Goal: Transaction & Acquisition: Purchase product/service

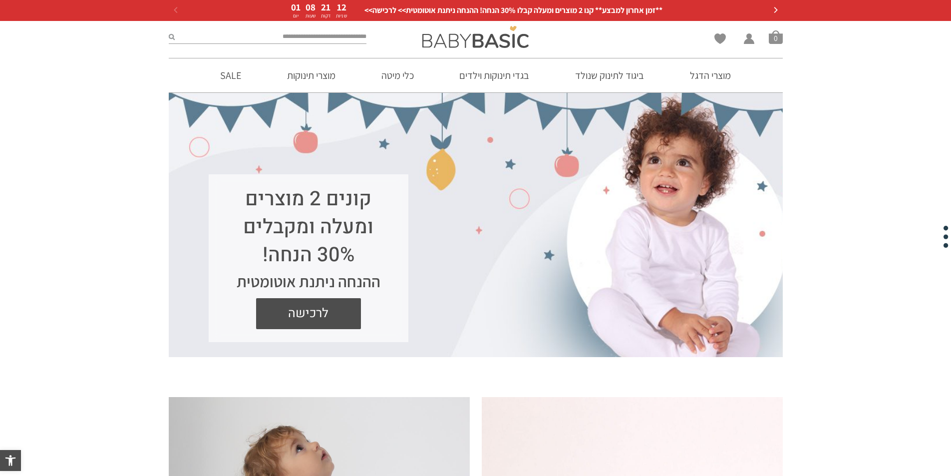
scroll to position [495, 0]
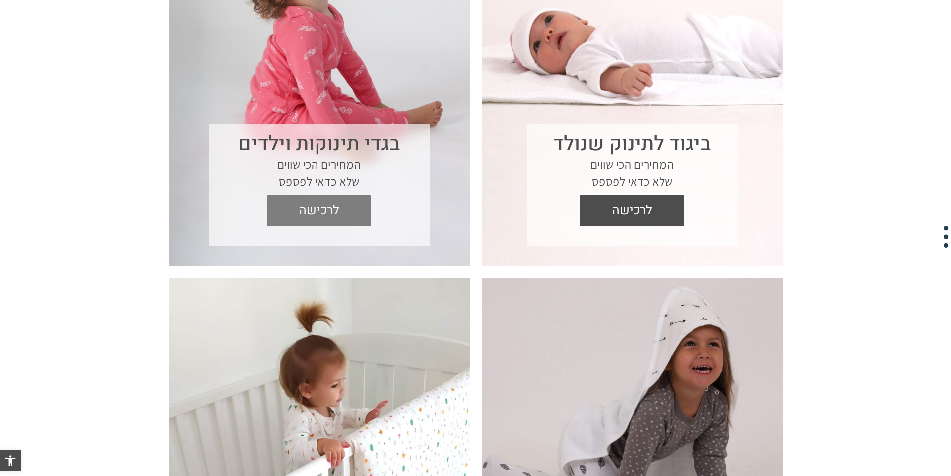
click at [304, 208] on span "לרכישה" at bounding box center [319, 210] width 90 height 31
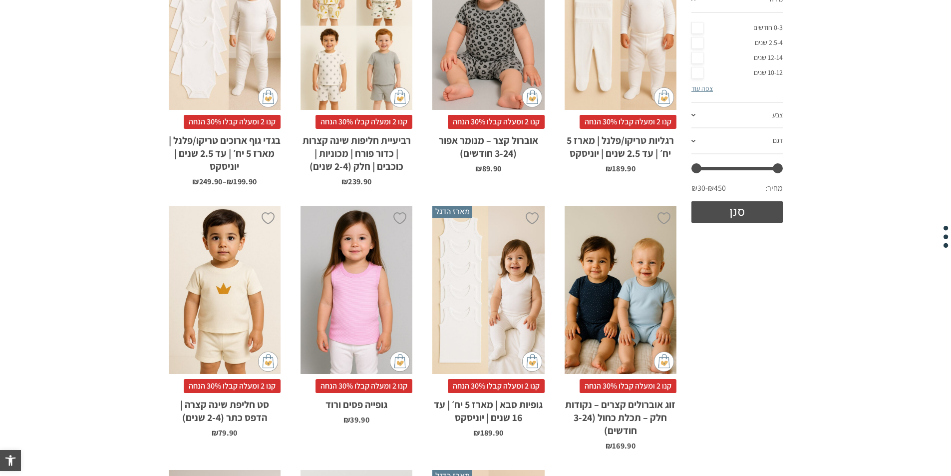
scroll to position [320, 0]
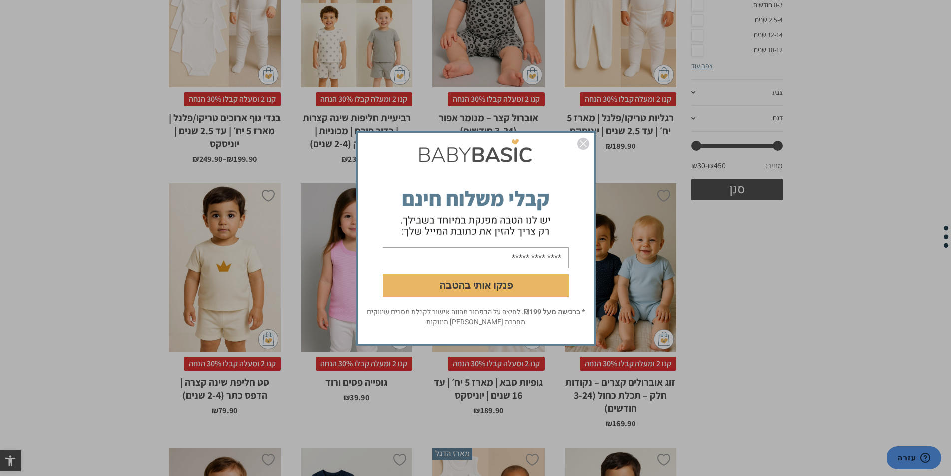
click at [587, 139] on img "סגור" at bounding box center [583, 144] width 12 height 12
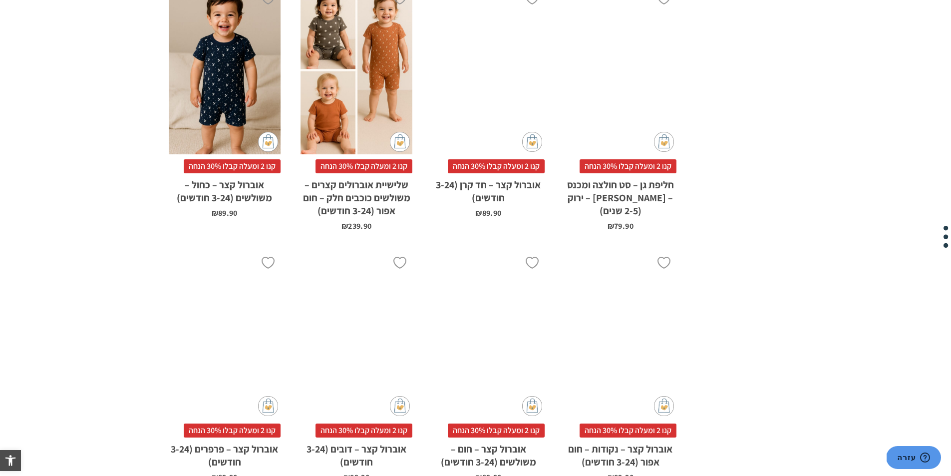
scroll to position [2915, 0]
